Goal: Information Seeking & Learning: Learn about a topic

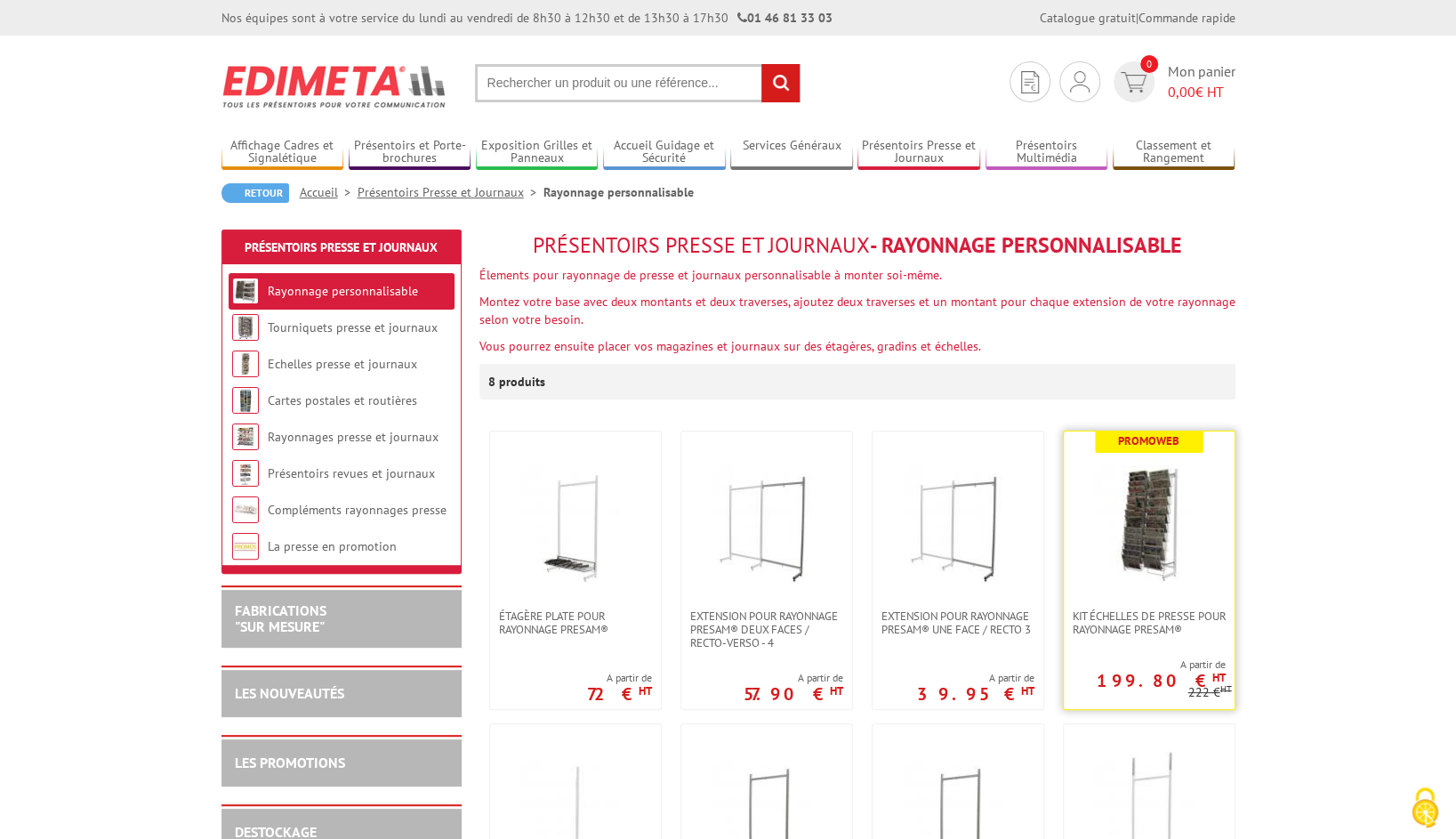
click at [1186, 554] on img at bounding box center [1149, 520] width 125 height 125
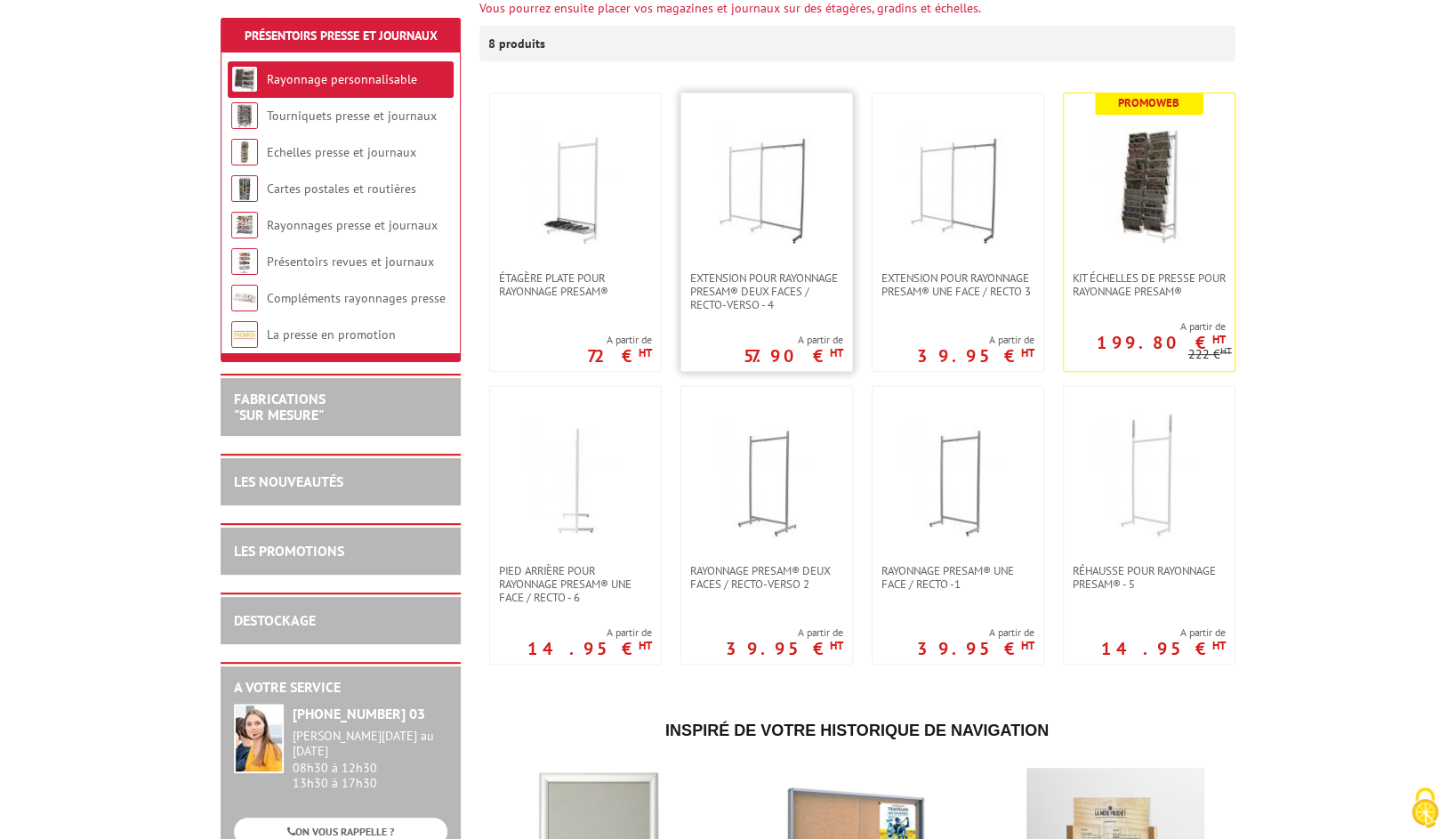
scroll to position [341, 0]
